Goal: Task Accomplishment & Management: Use online tool/utility

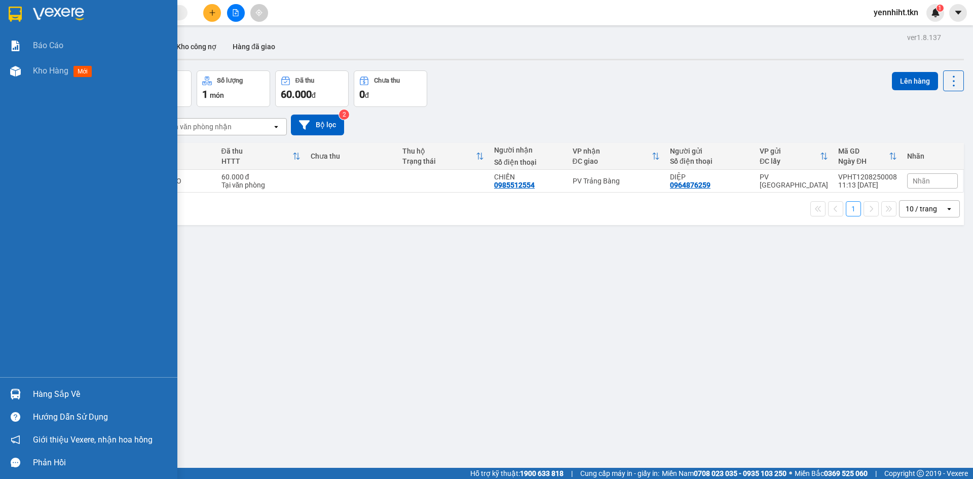
click at [18, 387] on div at bounding box center [16, 394] width 18 height 18
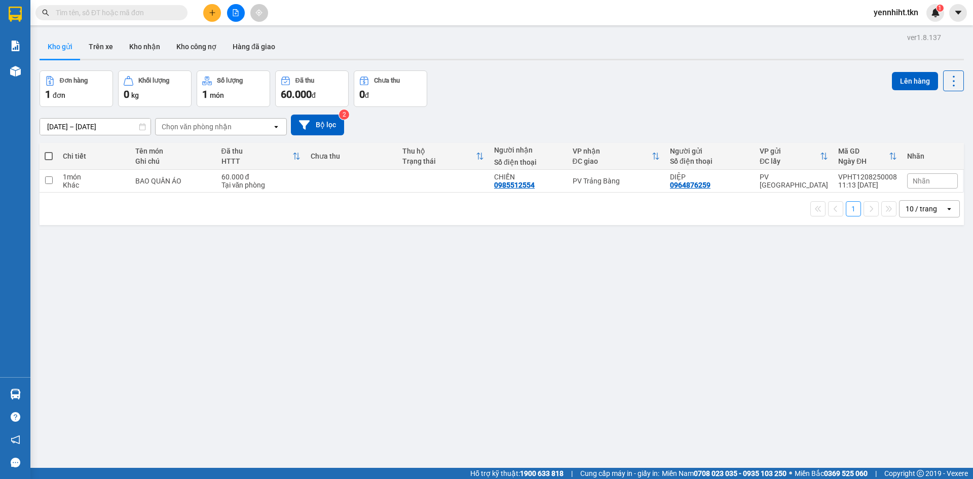
click at [75, 333] on section "Kết quả tìm kiếm ( 0 ) Bộ lọc No Data yennhiht.tkn 1 Báo cáo Kho hàng mới Hàng …" at bounding box center [486, 239] width 973 height 479
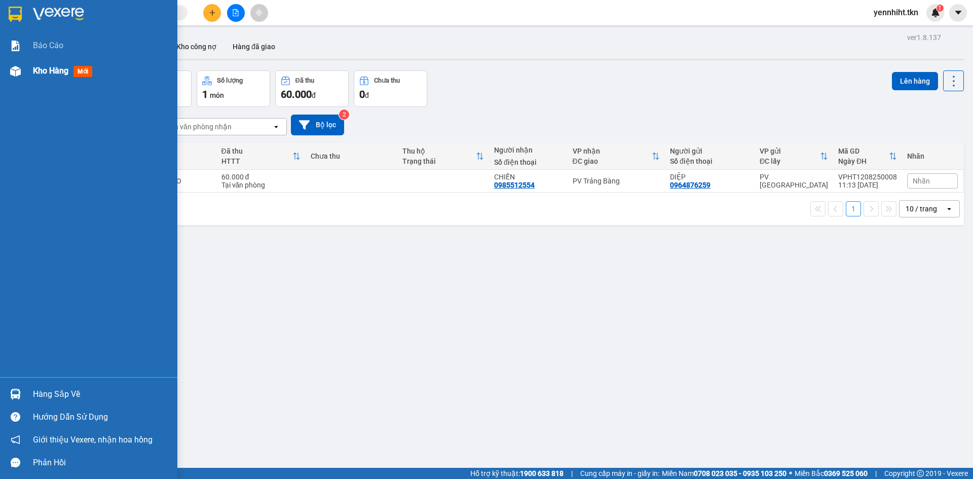
click at [23, 70] on div at bounding box center [16, 71] width 18 height 18
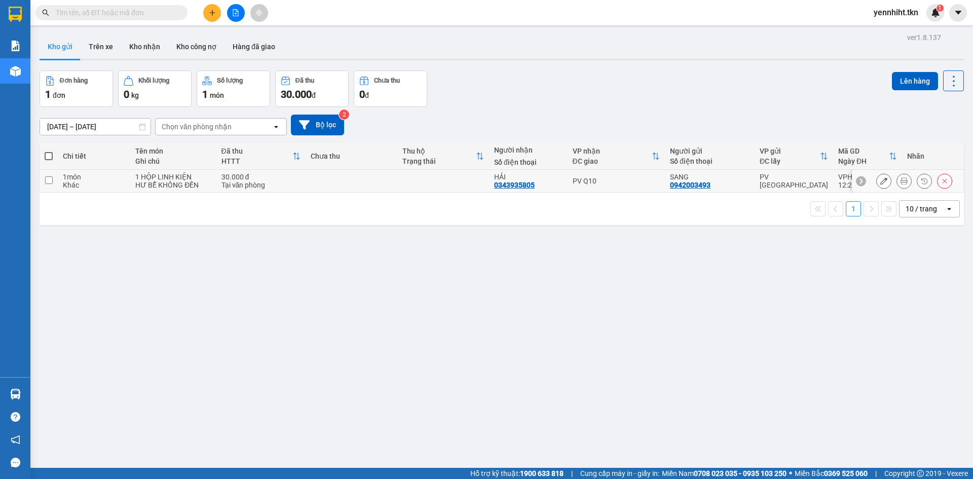
click at [181, 182] on div "HƯ BỂ KHÔNG ĐỀN" at bounding box center [172, 185] width 75 height 8
checkbox input "true"
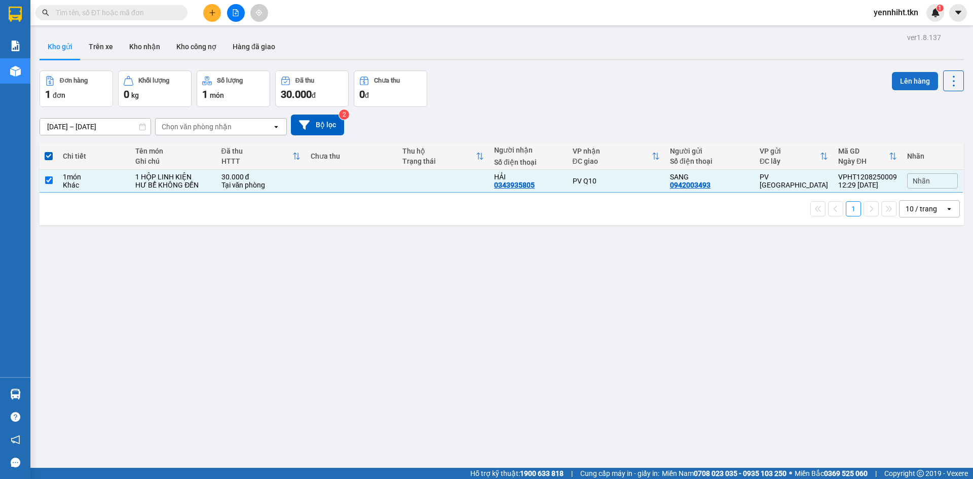
click at [909, 77] on button "Lên hàng" at bounding box center [915, 81] width 46 height 18
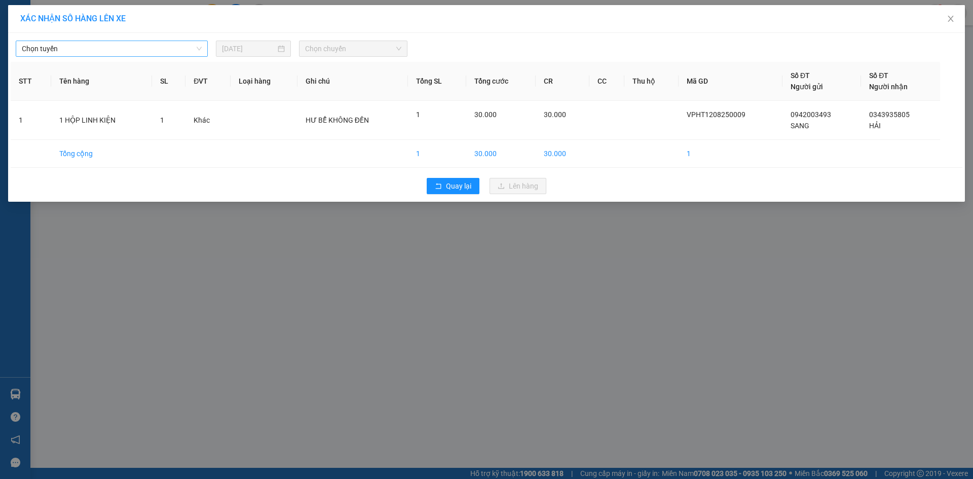
click at [159, 45] on span "Chọn tuyến" at bounding box center [112, 48] width 180 height 15
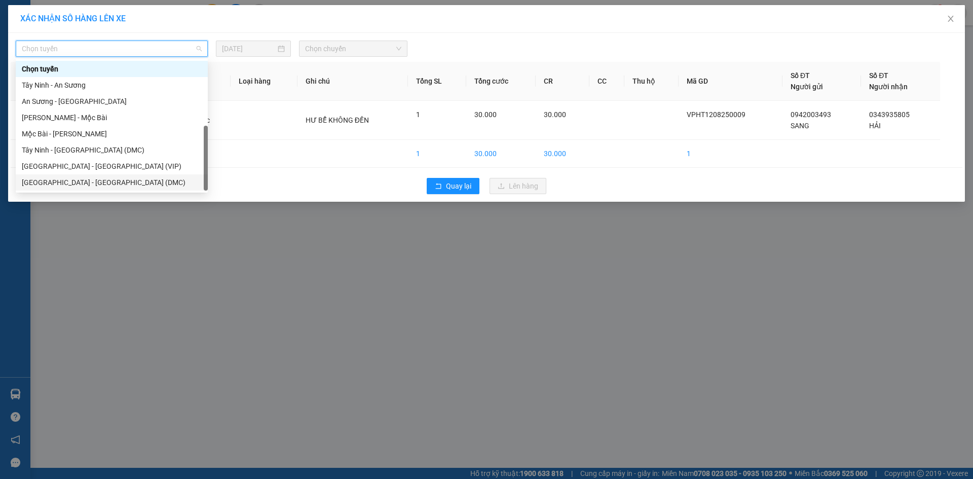
scroll to position [16, 0]
click at [138, 180] on div "Tây Ninh - Sài Gòn (VIP)" at bounding box center [112, 182] width 180 height 11
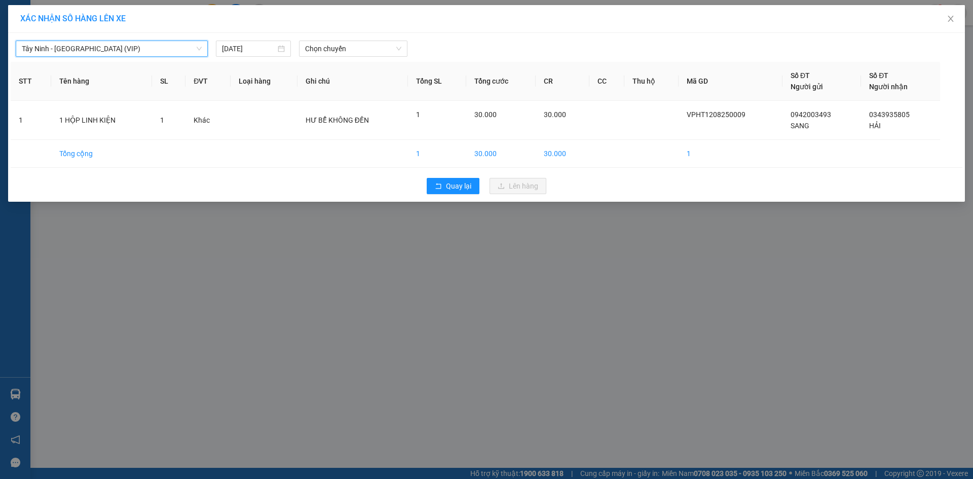
click at [354, 39] on div "Tây Ninh - Sài Gòn (VIP) Tây Ninh - Sài Gòn (VIP) 12/08/2025 Chọn chuyến" at bounding box center [487, 45] width 952 height 21
click at [352, 48] on span "Chọn chuyến" at bounding box center [353, 48] width 96 height 15
type input "26522"
click at [346, 92] on div "12:20 - 50H-265.22" at bounding box center [344, 85] width 91 height 16
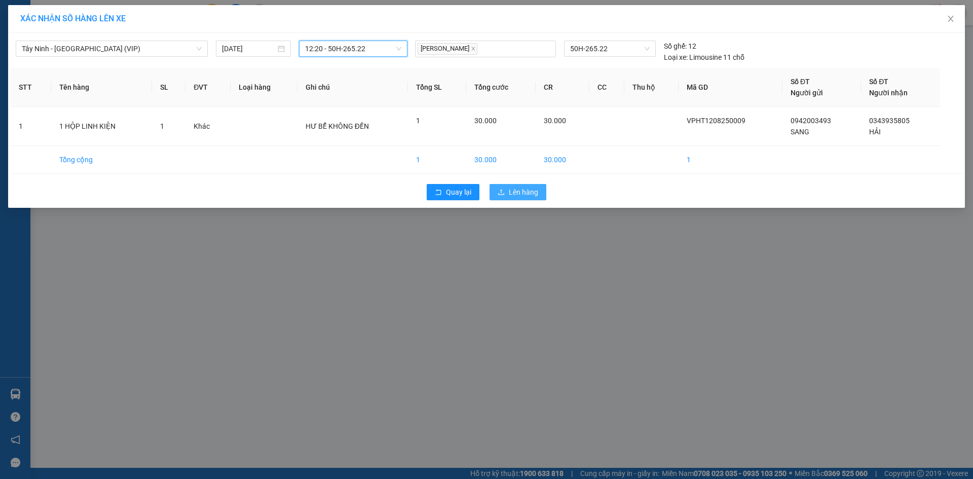
click at [511, 198] on button "Lên hàng" at bounding box center [517, 192] width 57 height 16
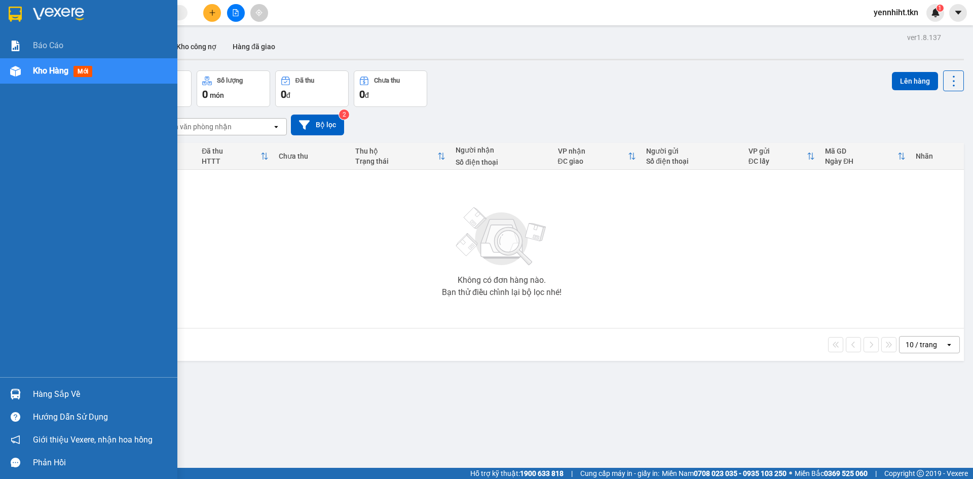
click at [33, 396] on div "Hàng sắp về" at bounding box center [88, 394] width 177 height 23
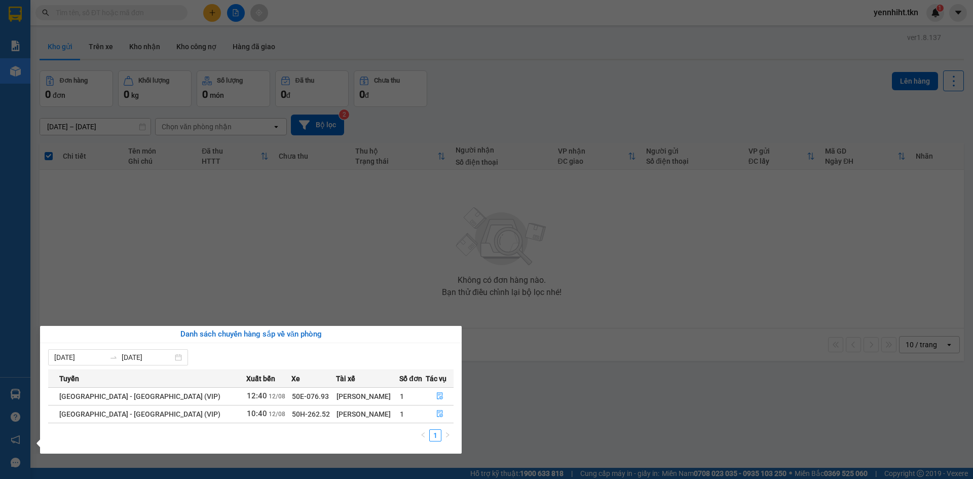
click at [362, 283] on section "Kết quả tìm kiếm ( 0 ) Bộ lọc No Data yennhiht.tkn 1 Báo cáo Kho hàng mới Hàng …" at bounding box center [486, 239] width 973 height 479
